Goal: Task Accomplishment & Management: Manage account settings

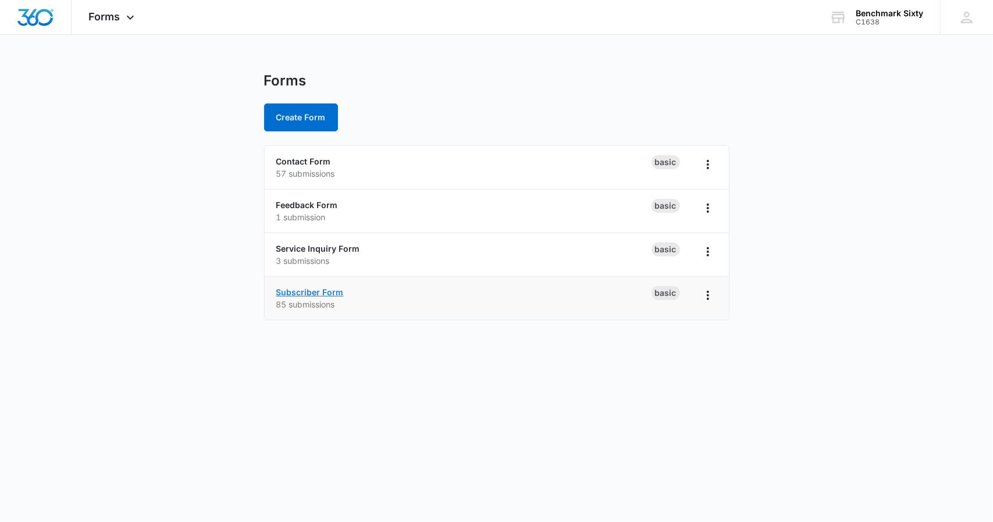
click at [341, 289] on link "Subscriber Form" at bounding box center [309, 292] width 67 height 10
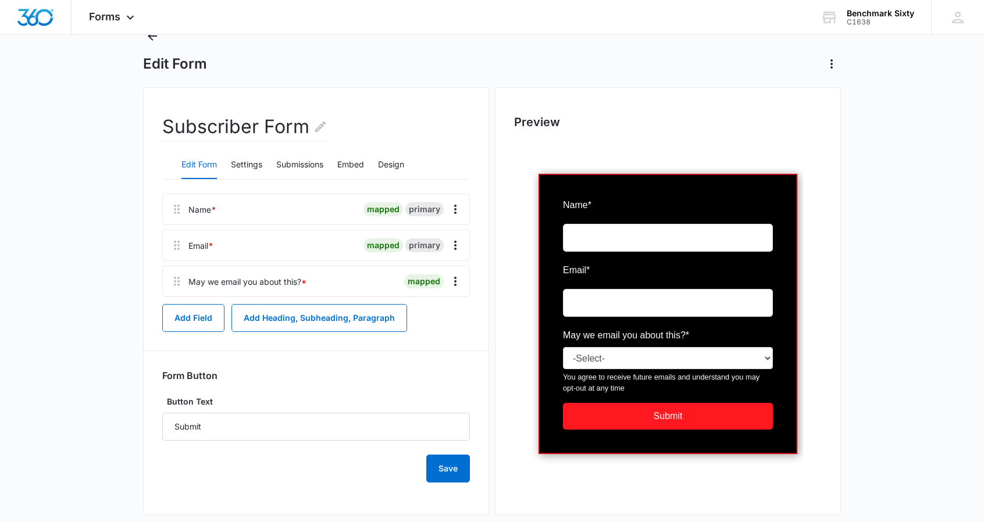
scroll to position [62, 0]
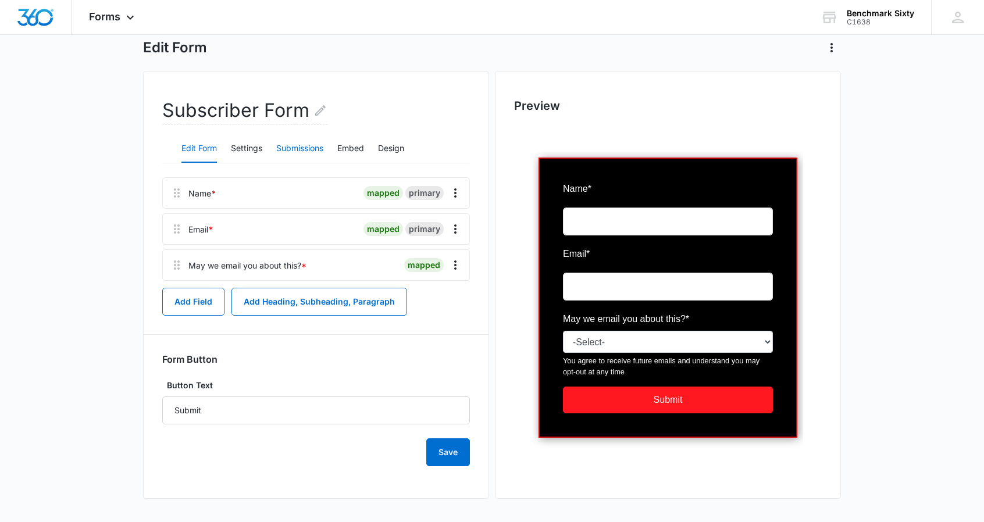
click at [322, 150] on button "Submissions" at bounding box center [299, 149] width 47 height 28
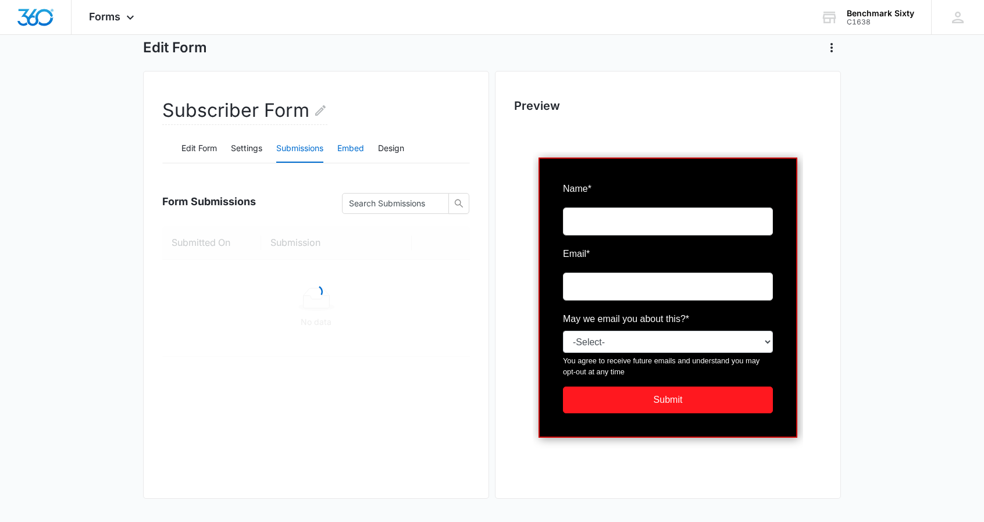
click at [351, 150] on button "Embed" at bounding box center [350, 149] width 27 height 28
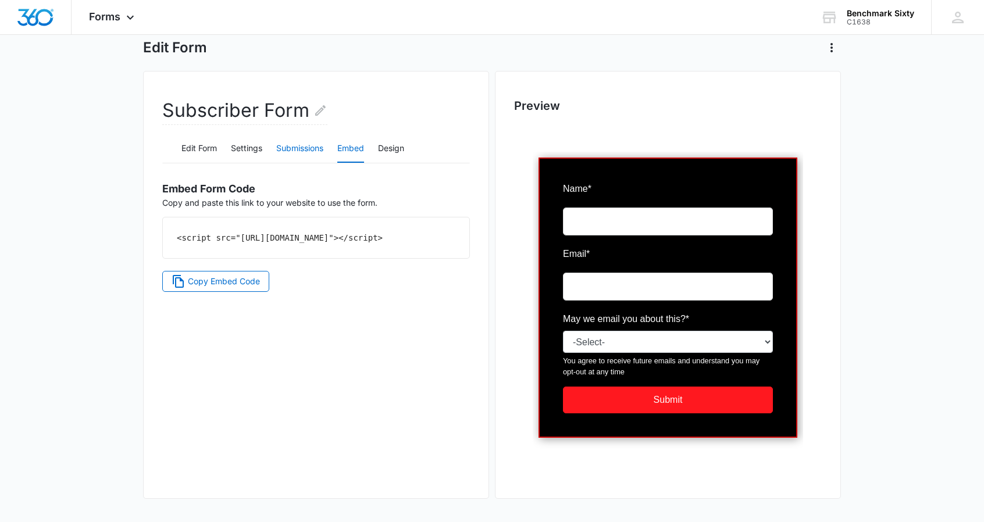
click at [294, 147] on button "Submissions" at bounding box center [299, 149] width 47 height 28
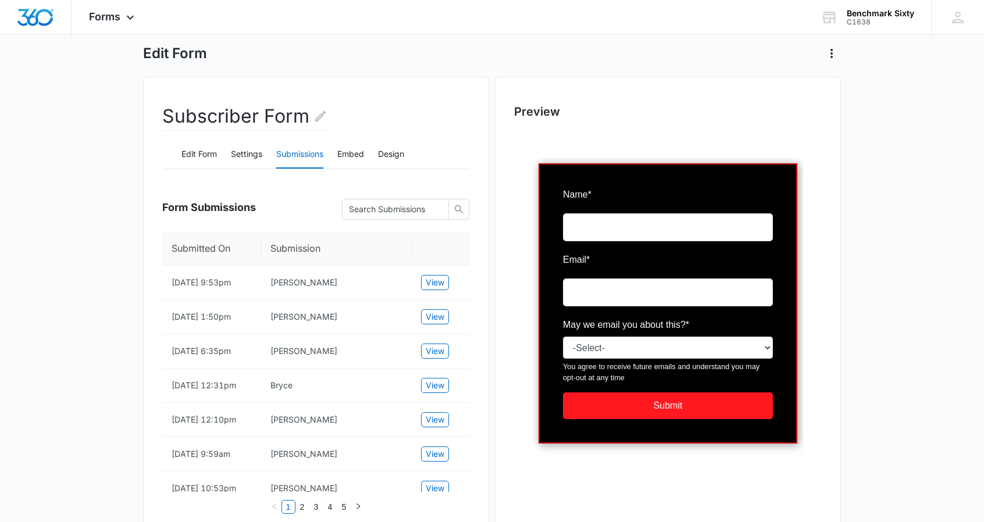
scroll to position [54, 0]
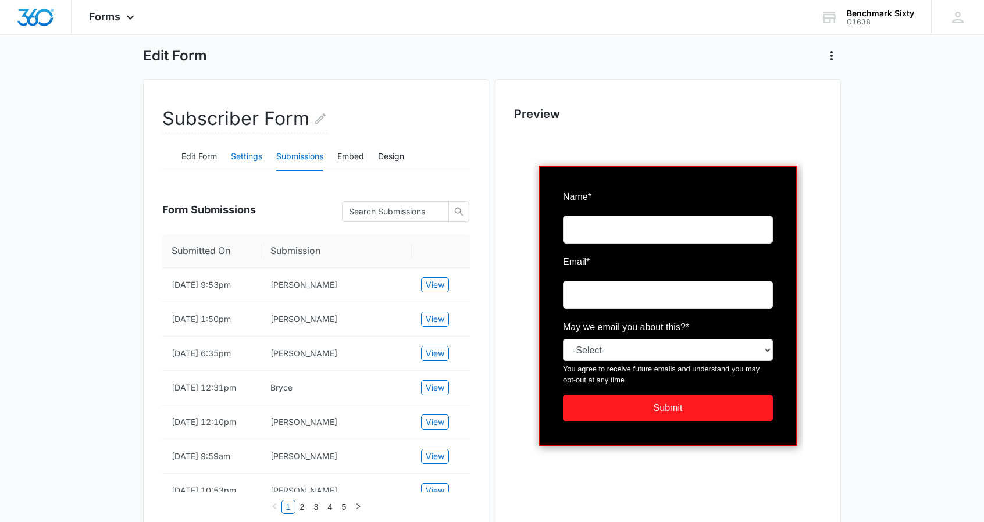
click at [243, 158] on button "Settings" at bounding box center [246, 157] width 31 height 28
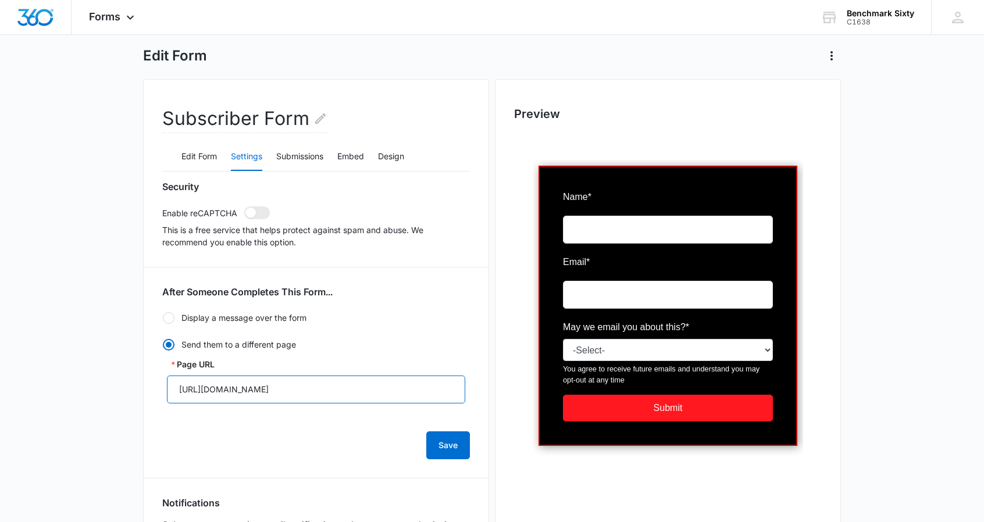
click at [432, 390] on input "[URL][DOMAIN_NAME]" at bounding box center [316, 390] width 298 height 28
click at [427, 382] on input "[URL][DOMAIN_NAME]" at bounding box center [316, 390] width 298 height 28
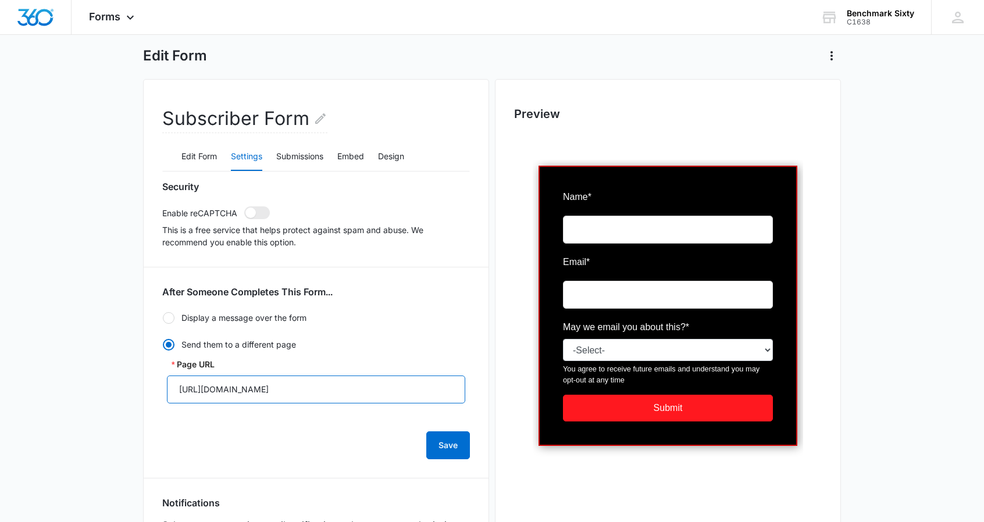
click at [427, 382] on input "[URL][DOMAIN_NAME]" at bounding box center [316, 390] width 298 height 28
paste input "[DOMAIN_NAME][URL]"
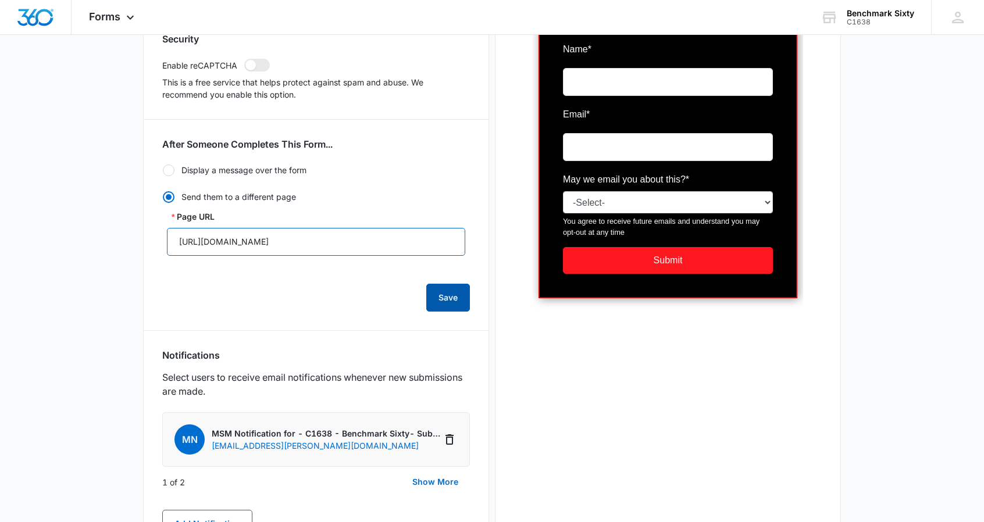
scroll to position [199, 0]
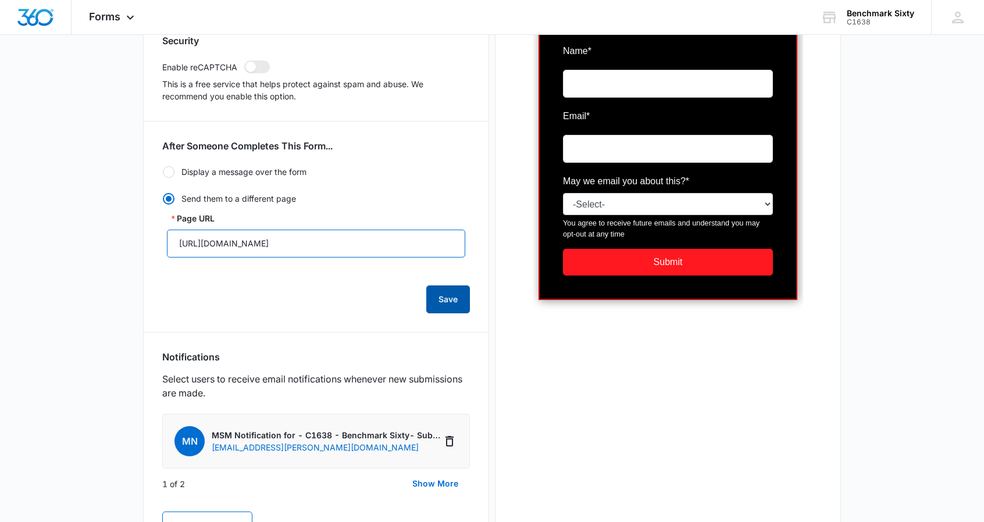
type input "[URL][DOMAIN_NAME]"
click at [453, 297] on button "Save" at bounding box center [448, 300] width 44 height 28
click at [458, 296] on button "Save" at bounding box center [448, 300] width 44 height 28
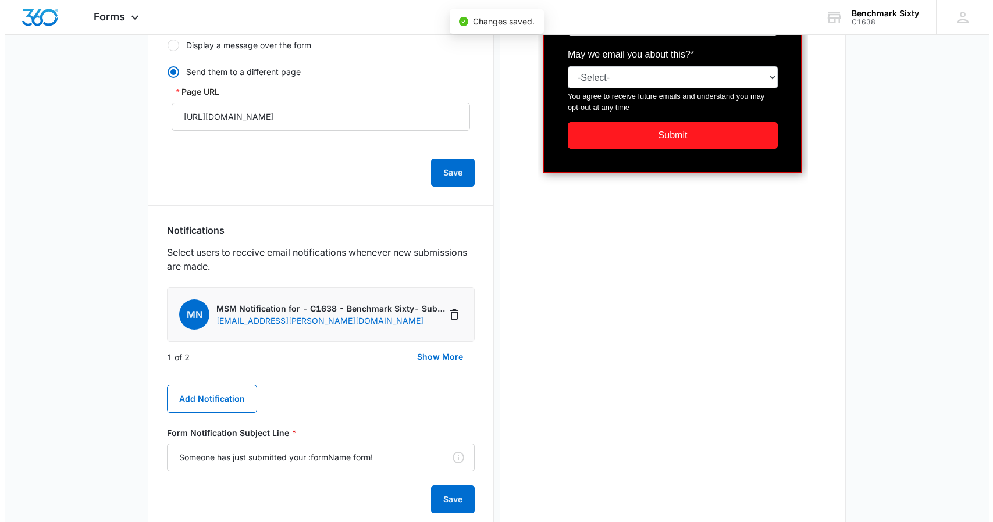
scroll to position [0, 0]
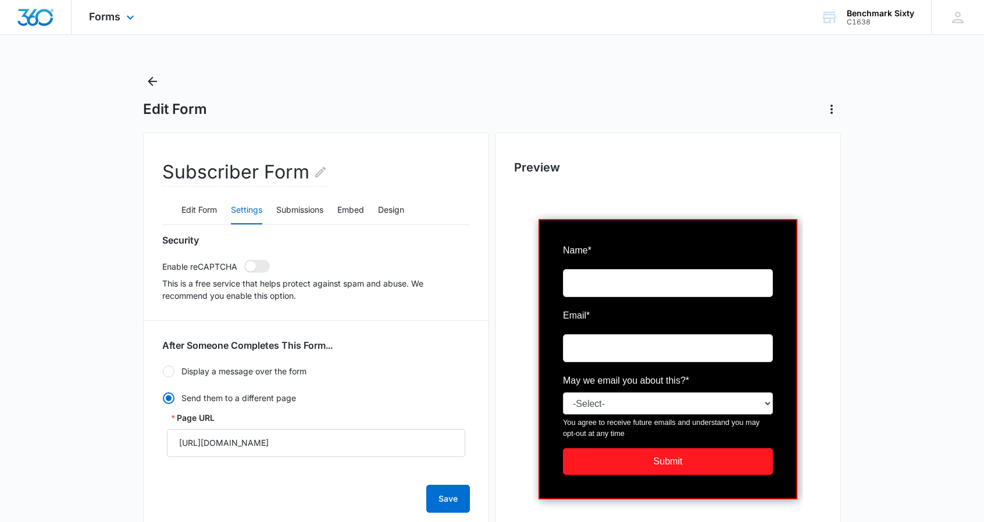
click at [121, 12] on div "Forms Apps Reputation Websites Forms CRM Email Social Payments Content Ads Inte…" at bounding box center [113, 17] width 83 height 34
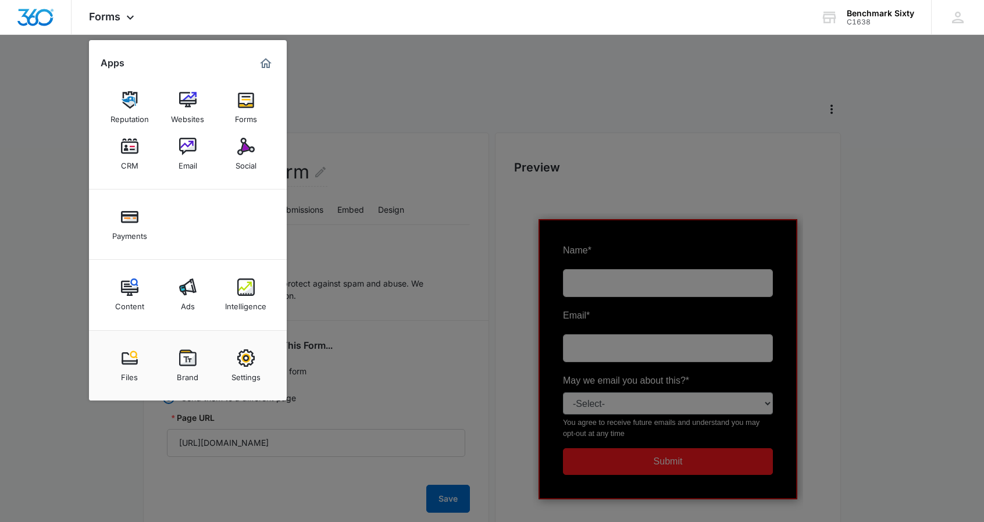
drag, startPoint x: 322, startPoint y: 69, endPoint x: 65, endPoint y: 149, distance: 269.3
click at [65, 149] on div at bounding box center [492, 261] width 984 height 522
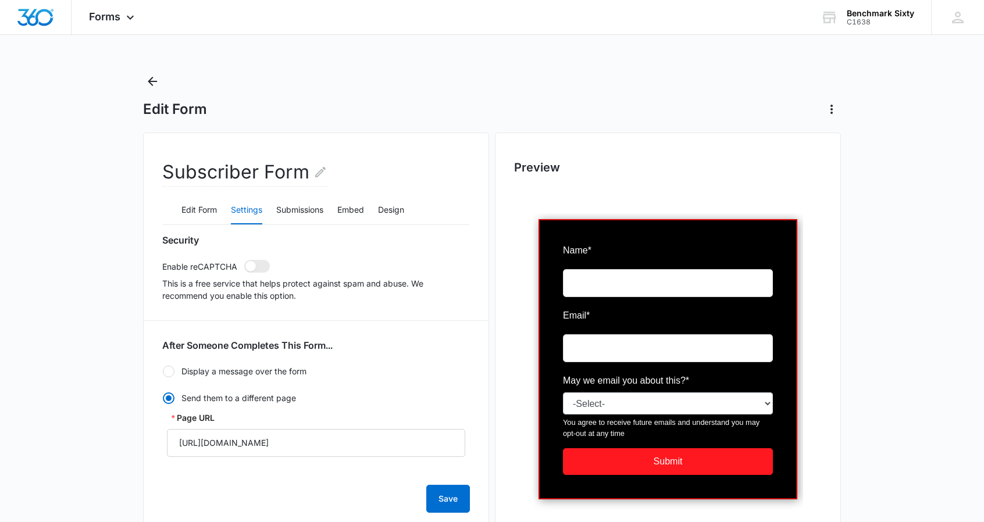
click at [154, 84] on icon "Back" at bounding box center [152, 81] width 14 height 14
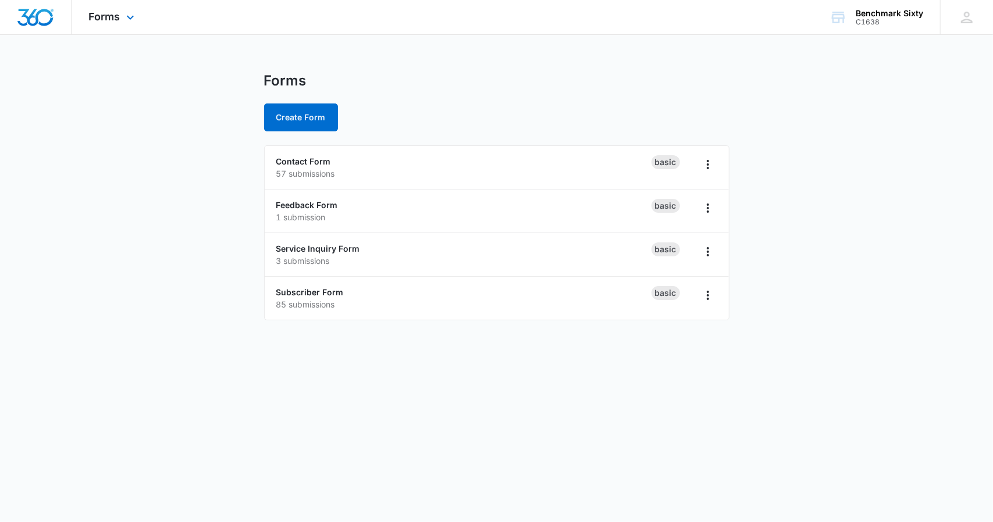
click at [107, 23] on div "Forms Apps Reputation Websites Forms CRM Email Social Payments Content Ads Inte…" at bounding box center [113, 17] width 83 height 34
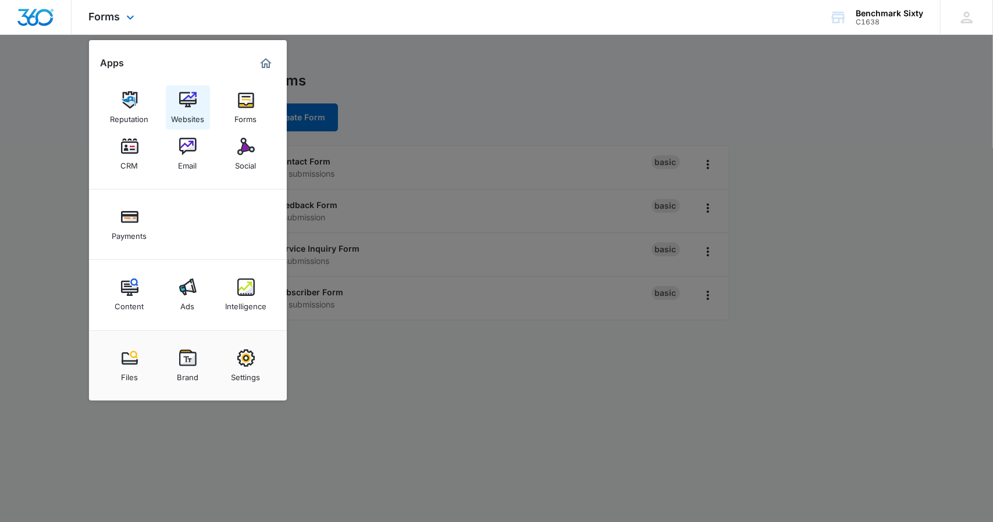
click at [186, 101] on img at bounding box center [187, 99] width 17 height 17
